Goal: Transaction & Acquisition: Purchase product/service

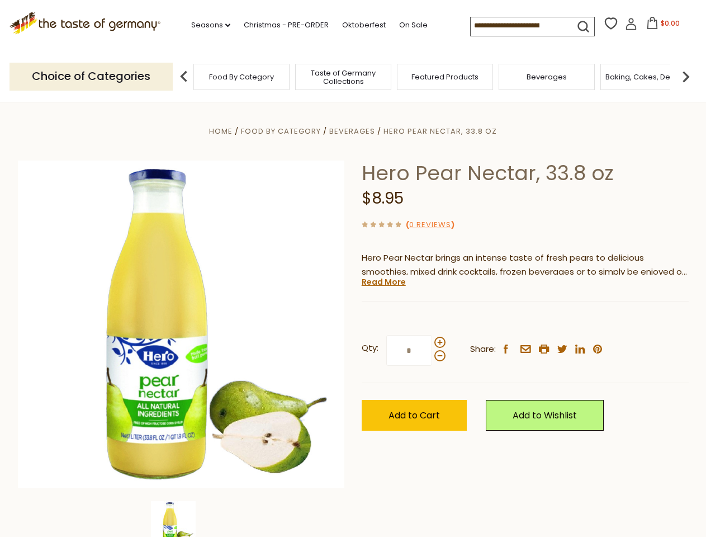
click at [353, 268] on div "Home Food By Category [GEOGRAPHIC_DATA] Hero Pear Nectar, 33.8 oz Hero Pear Nec…" at bounding box center [354, 339] width 688 height 430
click at [206, 25] on link "Seasons dropdown_arrow" at bounding box center [210, 25] width 39 height 12
click at [661, 26] on span "$0.00" at bounding box center [670, 23] width 19 height 10
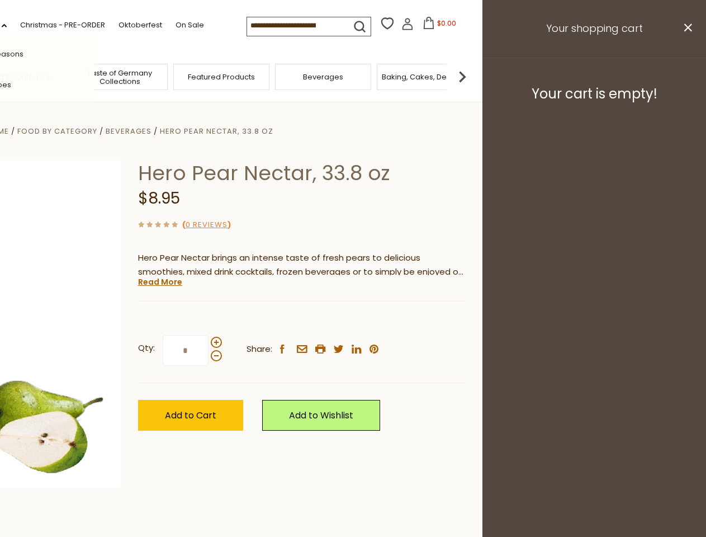
click at [94, 76] on div "All Seasons Recipes Game Day [DATE] [DATE] [DATE][PERSON_NAME] [DATE] Springfes…" at bounding box center [31, 268] width 127 height 474
click at [686, 76] on footer "Your cart is empty!" at bounding box center [594, 94] width 224 height 72
click at [353, 319] on div "Qty: * Share: facebook email printer twitter linkedin pinterest" at bounding box center [301, 350] width 327 height 65
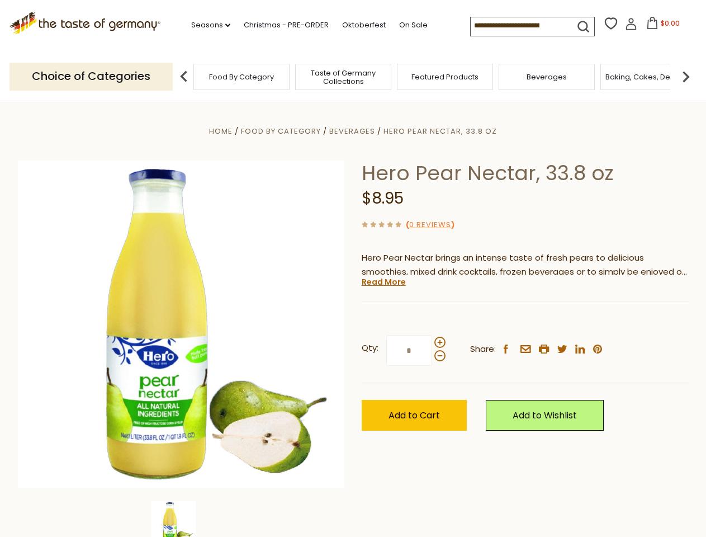
click at [181, 519] on div "Home Food By Category [GEOGRAPHIC_DATA] Hero Pear Nectar, 33.8 oz Hero Pear Nec…" at bounding box center [354, 339] width 688 height 430
click at [181, 519] on img at bounding box center [173, 523] width 45 height 45
click at [383, 282] on link "Read More" at bounding box center [384, 281] width 44 height 11
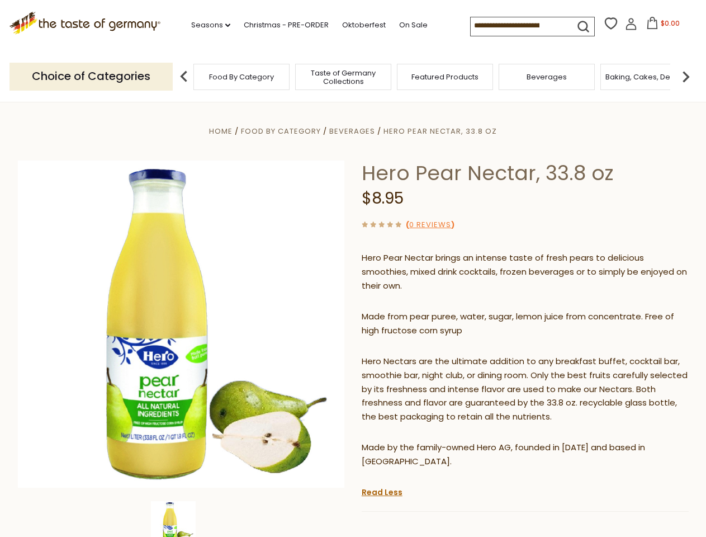
click at [439, 354] on p "Hero Nectars are the ultimate addition to any breakfast buffet, cocktail bar, s…" at bounding box center [525, 389] width 327 height 70
